Goal: Task Accomplishment & Management: Use online tool/utility

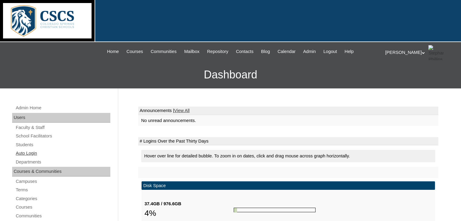
click at [34, 155] on link "Auto Login" at bounding box center [62, 154] width 95 height 8
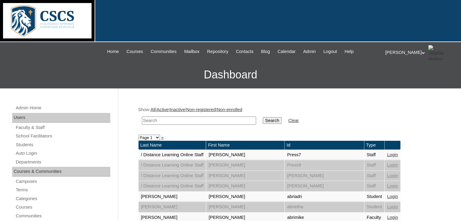
click at [162, 122] on input "text" at bounding box center [199, 121] width 114 height 8
type input "[PERSON_NAME]"
click at [263, 117] on input "Search" at bounding box center [272, 120] width 19 height 7
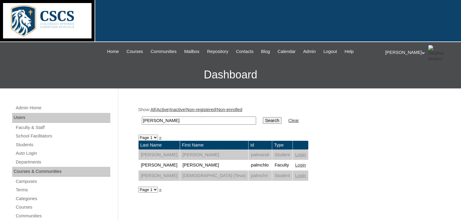
click at [295, 163] on link "Login" at bounding box center [300, 165] width 11 height 5
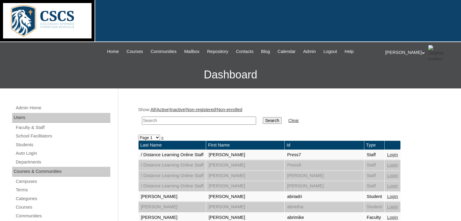
scroll to position [24, 0]
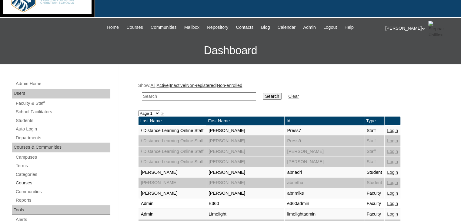
click at [27, 183] on link "Courses" at bounding box center [62, 183] width 95 height 8
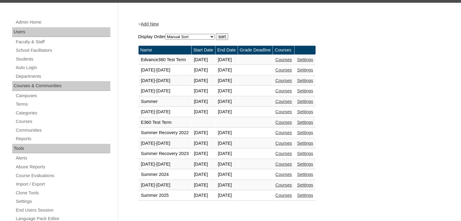
scroll to position [95, 0]
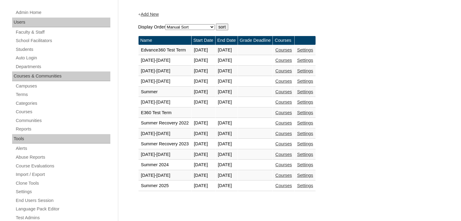
click at [292, 175] on link "Courses" at bounding box center [283, 175] width 17 height 5
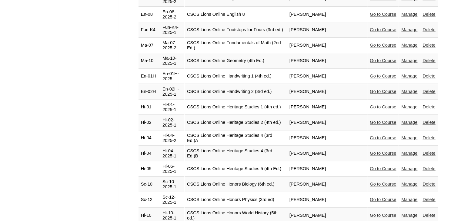
scroll to position [944, 0]
